Goal: Find specific page/section: Find specific page/section

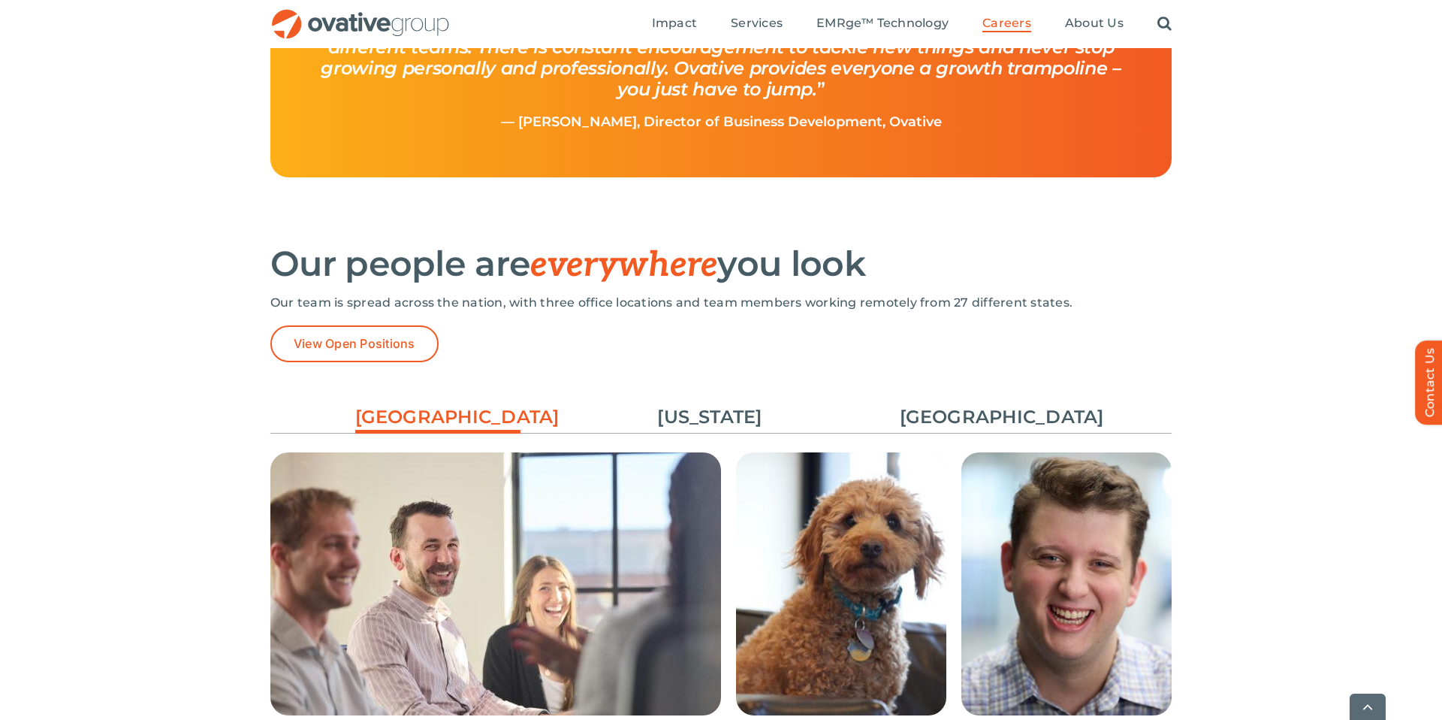
scroll to position [1978, 0]
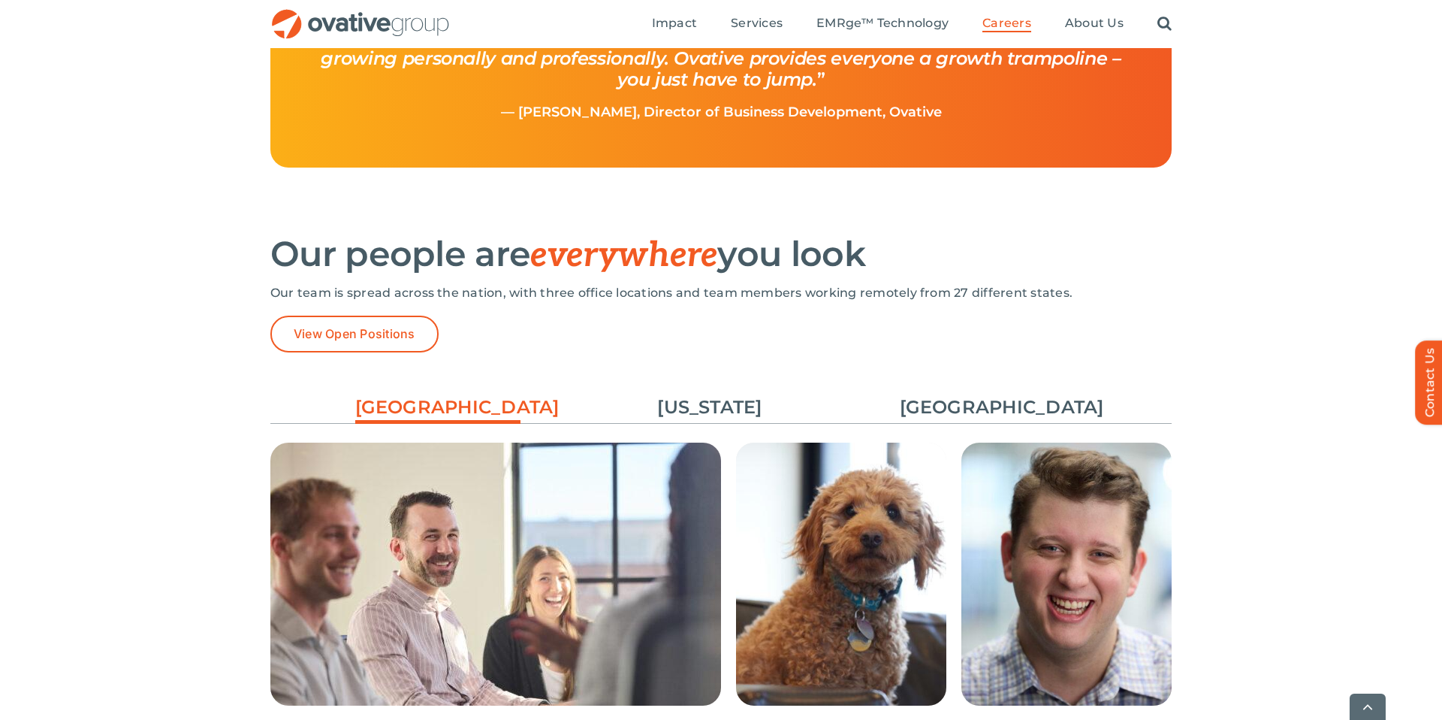
click at [949, 375] on div "[GEOGRAPHIC_DATA] [US_STATE] [GEOGRAPHIC_DATA] The office boasts a [US_STATE] w…" at bounding box center [720, 653] width 901 height 556
click at [949, 404] on link "[GEOGRAPHIC_DATA]" at bounding box center [982, 407] width 165 height 26
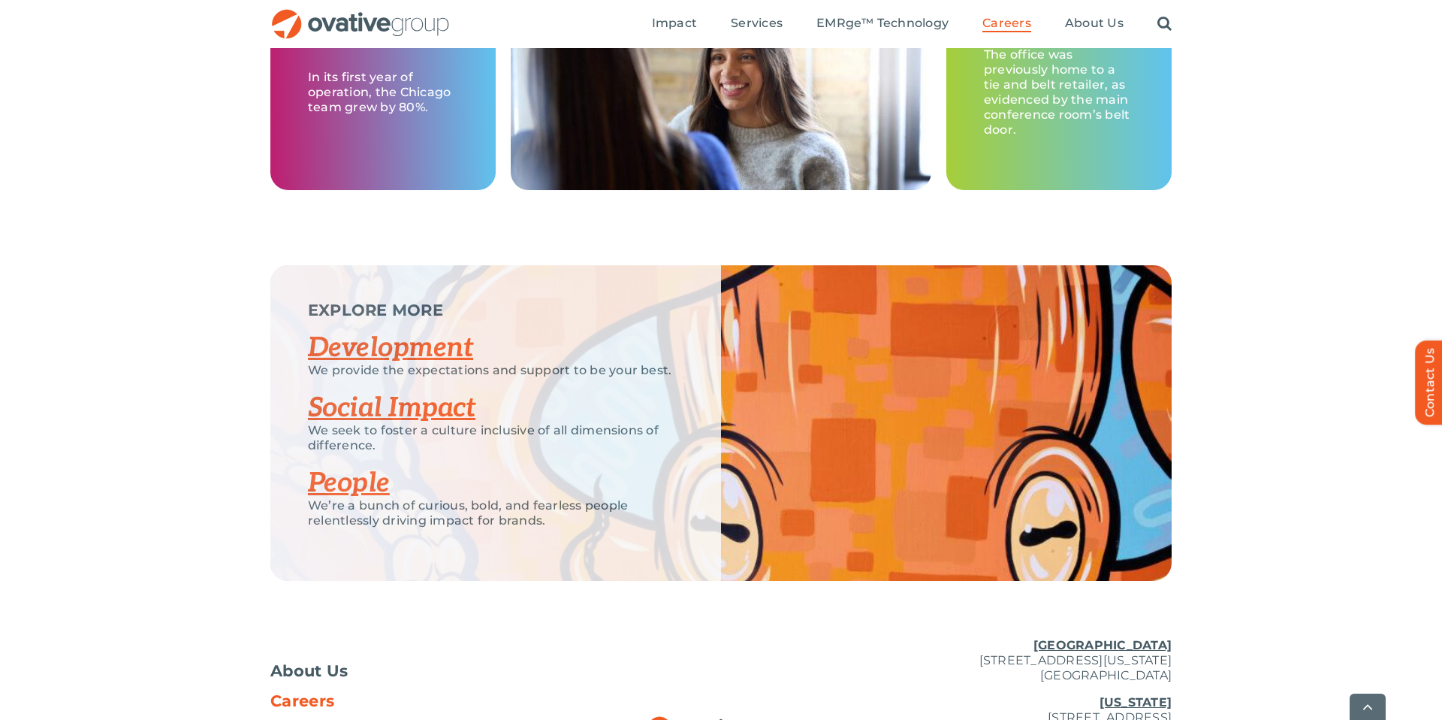
scroll to position [2856, 0]
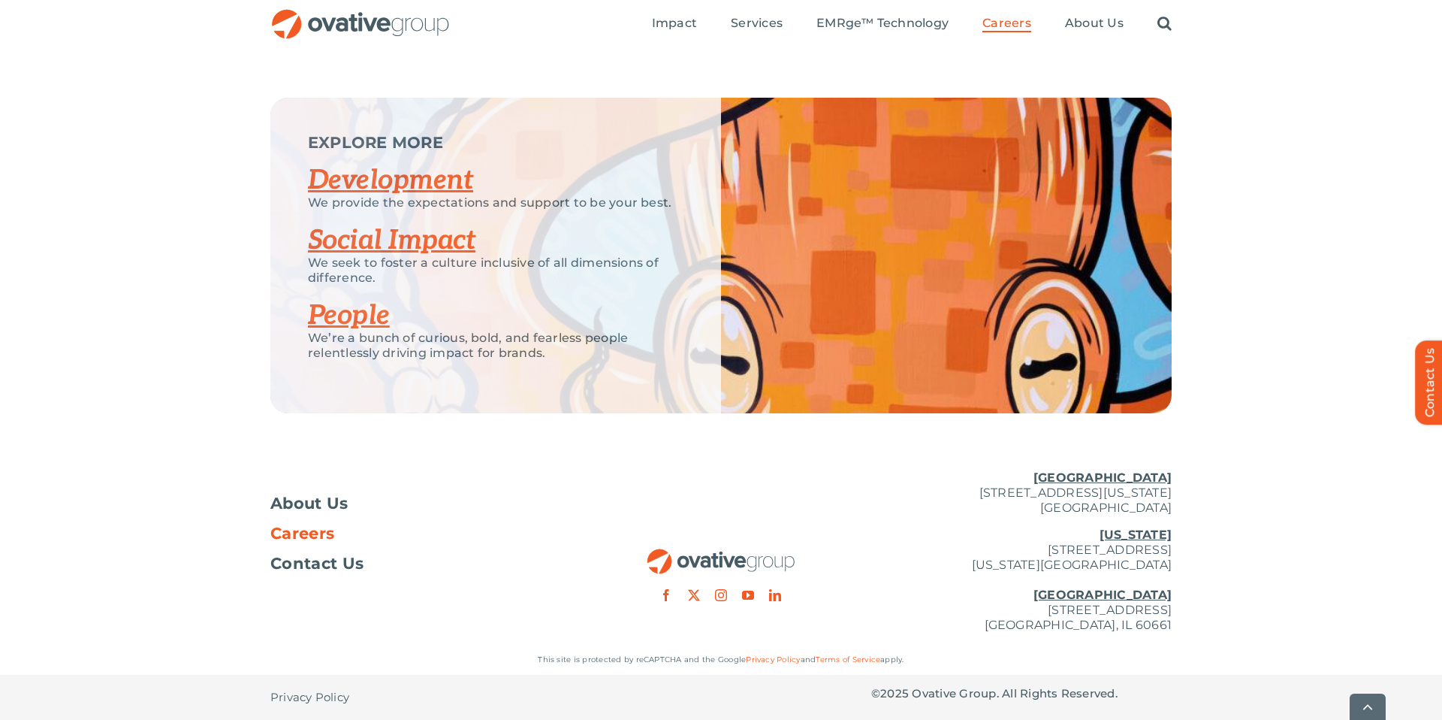
click at [419, 177] on link "Development" at bounding box center [390, 180] width 165 height 33
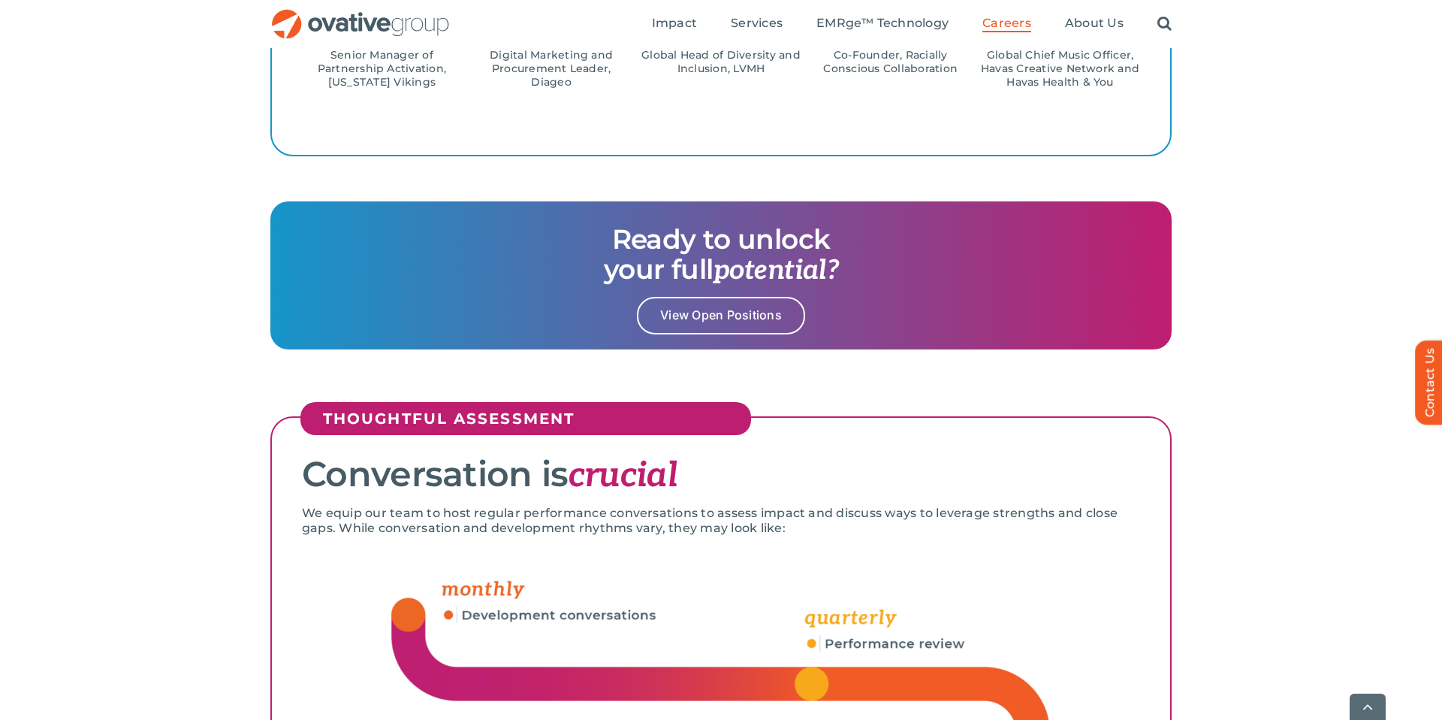
scroll to position [1932, 0]
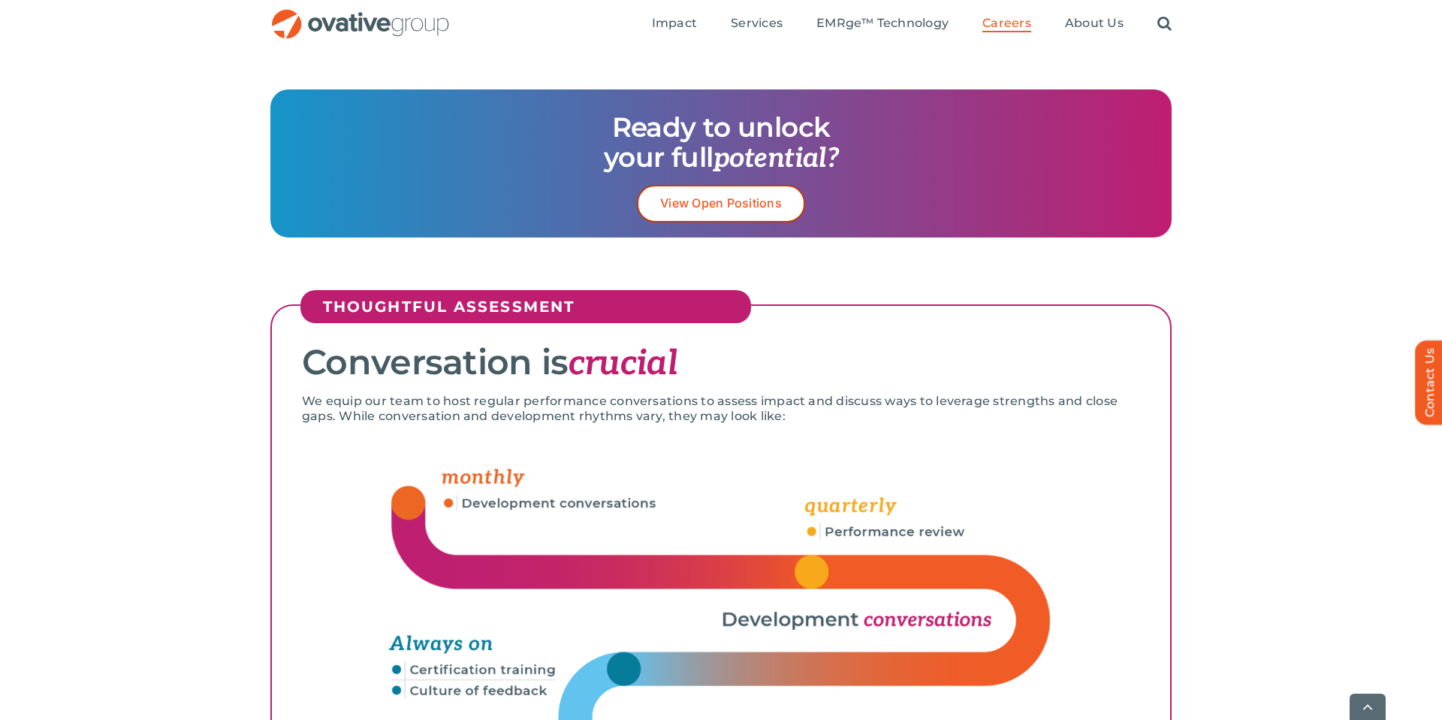
click at [777, 197] on span "View Open Positions" at bounding box center [721, 203] width 122 height 14
